Goal: Information Seeking & Learning: Check status

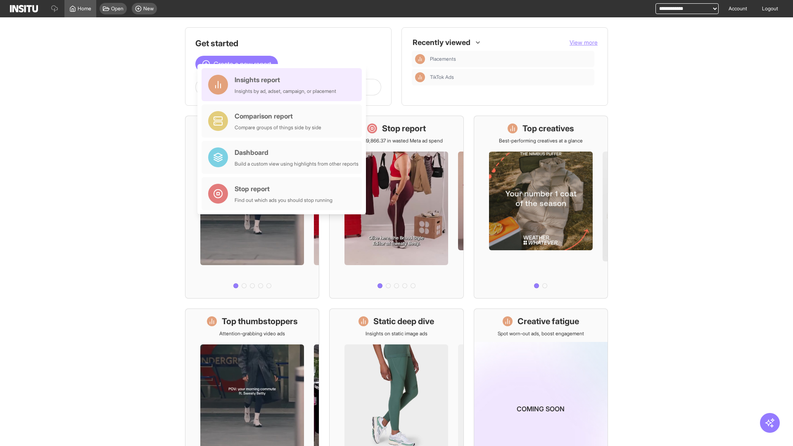
click at [284, 85] on div "Insights report Insights by ad, adset, campaign, or placement" at bounding box center [286, 85] width 102 height 20
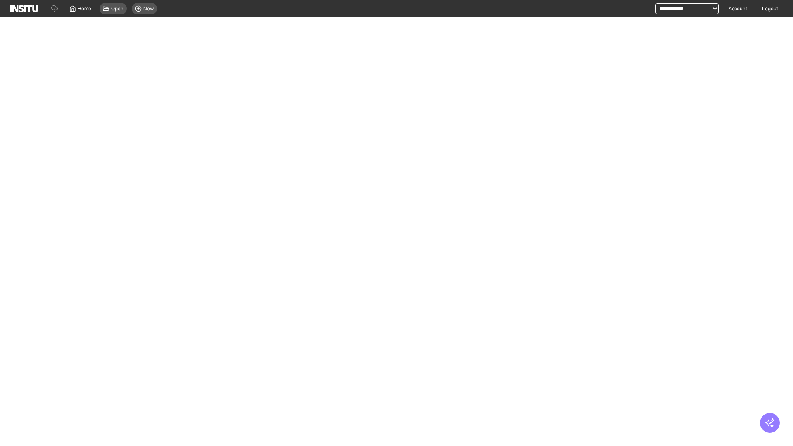
select select "**"
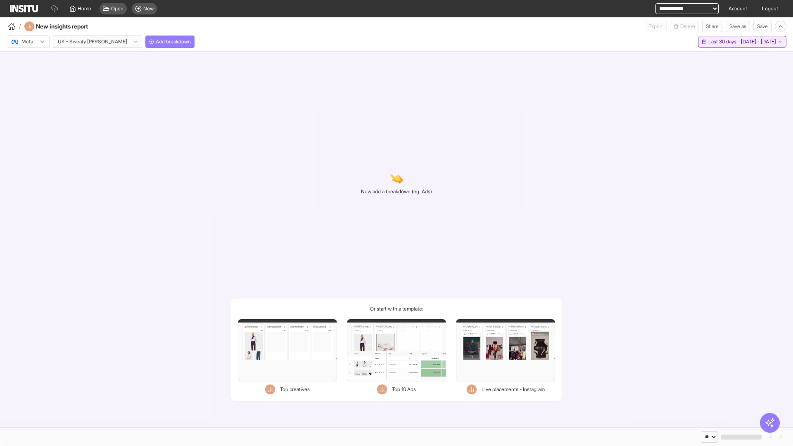
click at [723, 42] on span "Last 30 days - [DATE] - [DATE]" at bounding box center [742, 41] width 68 height 7
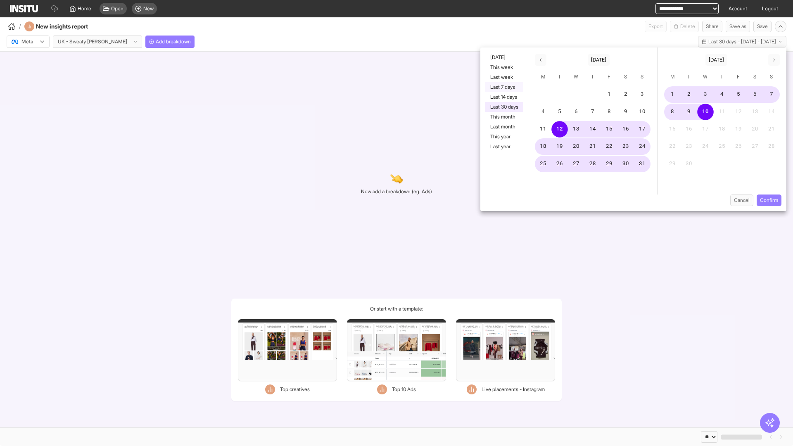
click at [504, 87] on button "Last 7 days" at bounding box center [504, 87] width 38 height 10
